Goal: Task Accomplishment & Management: Manage account settings

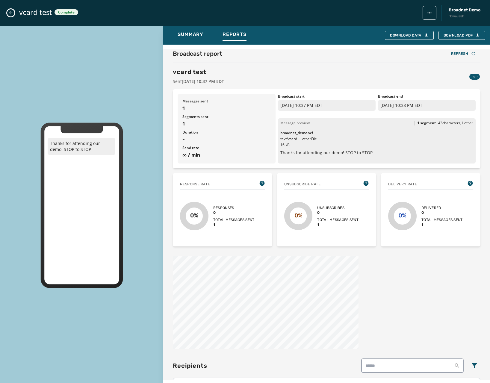
click at [12, 19] on div "vcard test Complete Broadnet Demo rbwave8h" at bounding box center [245, 13] width 490 height 26
click at [12, 16] on div "vcard test Complete Broadnet Demo rbwave8h" at bounding box center [245, 13] width 490 height 26
click at [11, 14] on icon "Close admin drawer" at bounding box center [10, 12] width 5 height 5
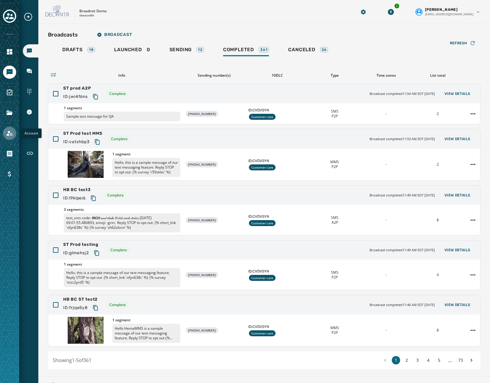
click at [8, 129] on link "Navigate to Account" at bounding box center [9, 133] width 13 height 13
